Goal: Task Accomplishment & Management: Use online tool/utility

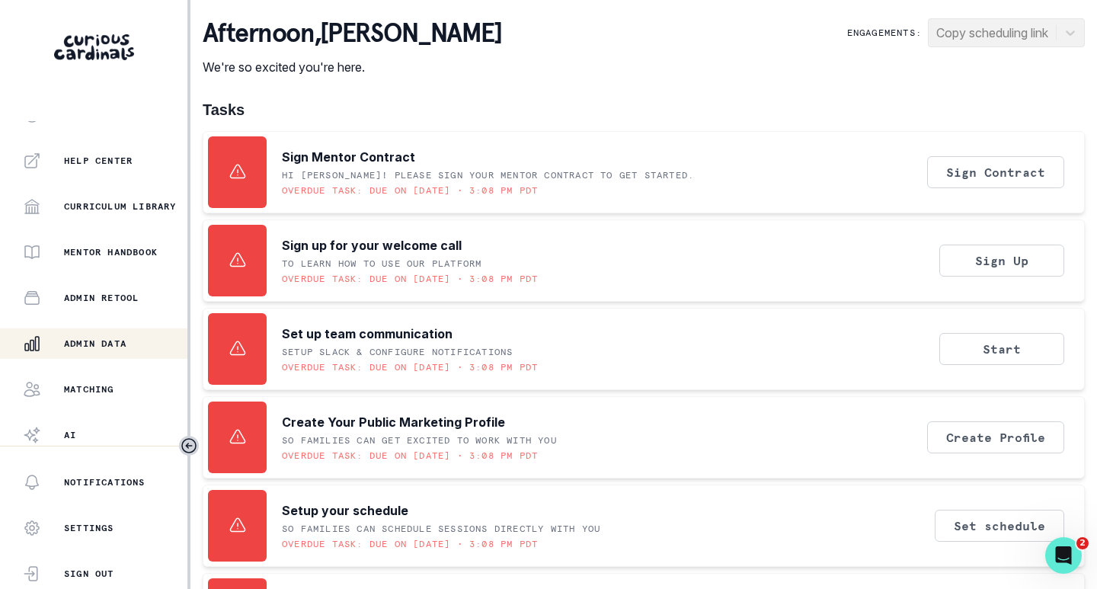
scroll to position [346, 0]
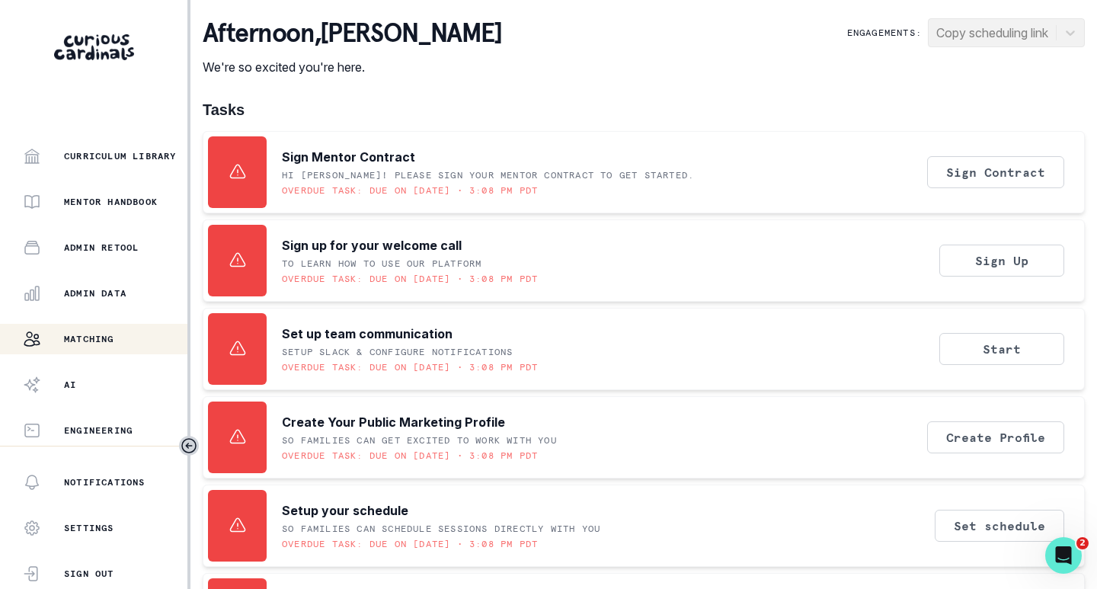
click at [93, 336] on p "Matching" at bounding box center [89, 339] width 50 height 12
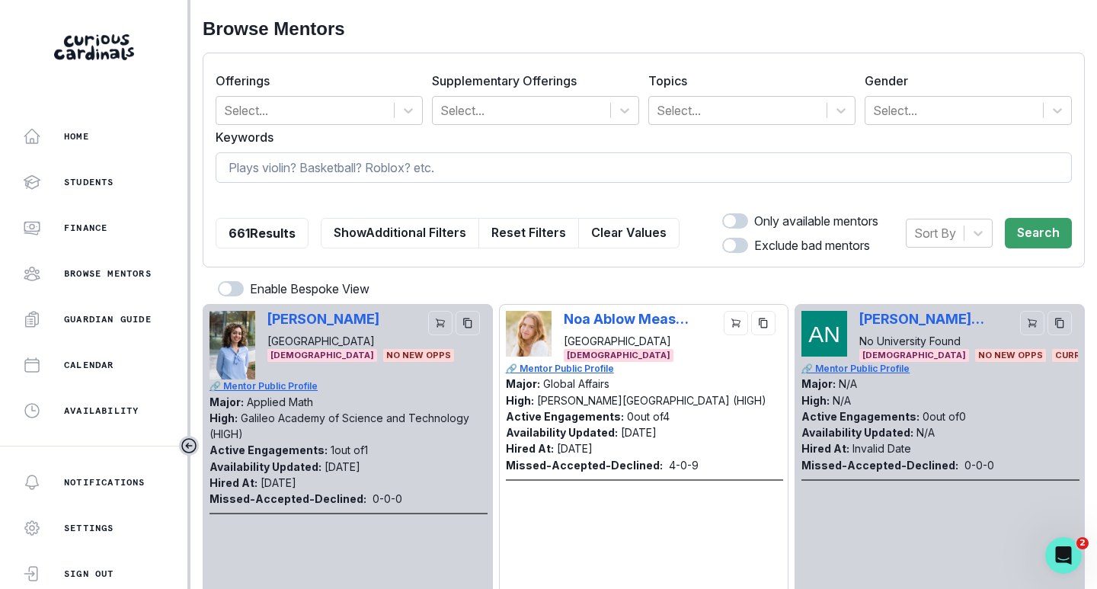
click at [319, 168] on input at bounding box center [644, 167] width 856 height 30
type input "skye"
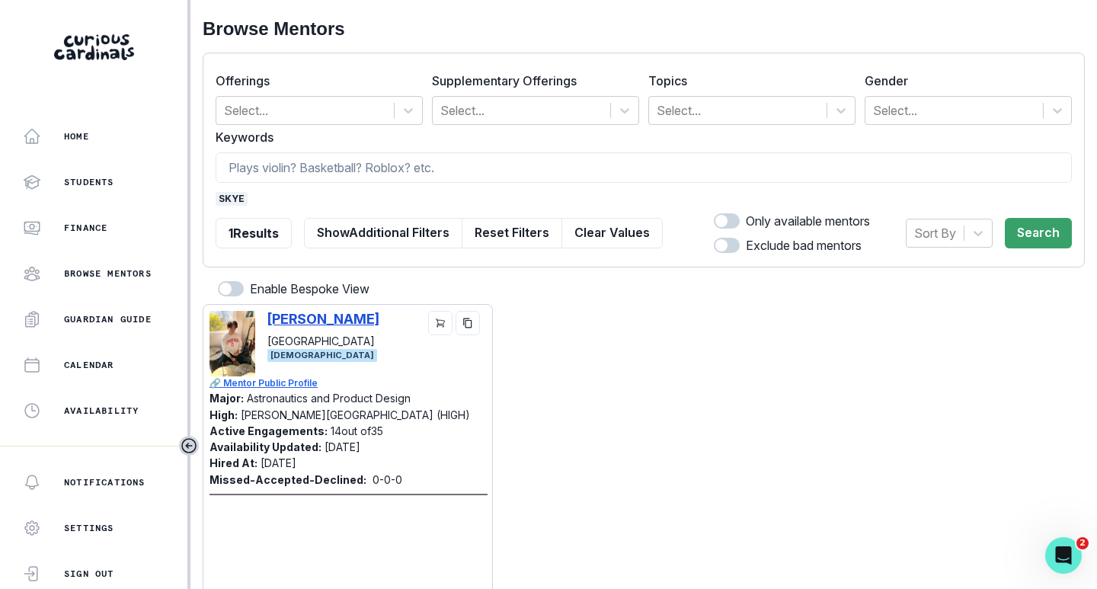
click at [337, 318] on p "[PERSON_NAME]" at bounding box center [323, 319] width 112 height 16
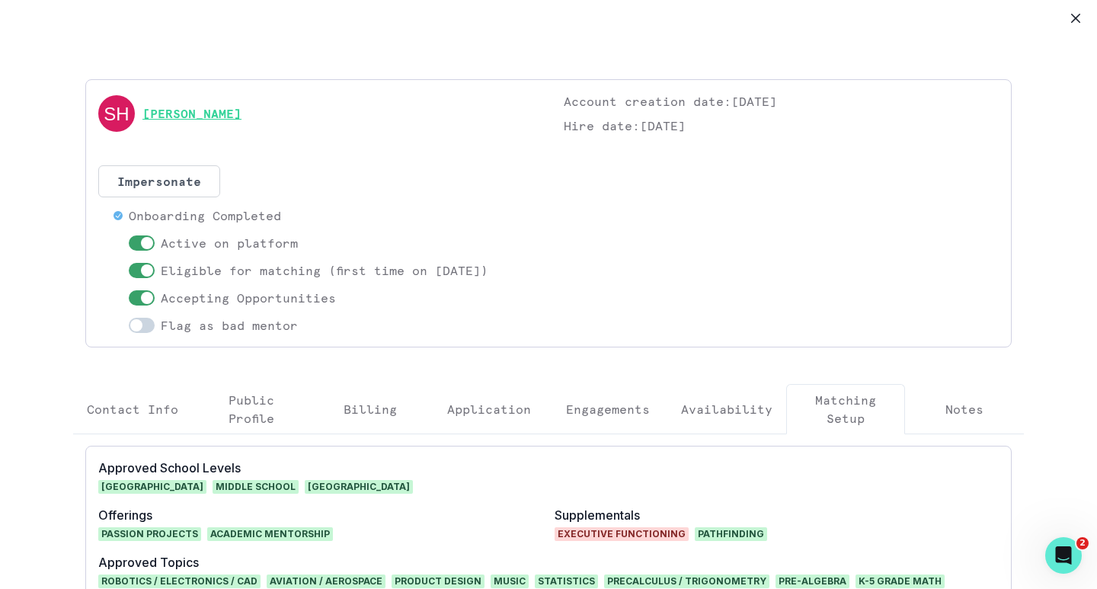
click at [232, 112] on link "[PERSON_NAME]" at bounding box center [191, 113] width 99 height 18
